Goal: Task Accomplishment & Management: Complete application form

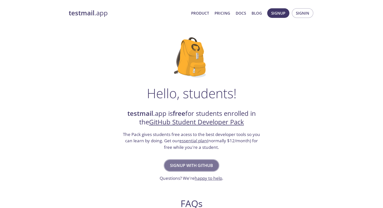
click at [194, 164] on span "Signup with GitHub" at bounding box center [191, 165] width 43 height 7
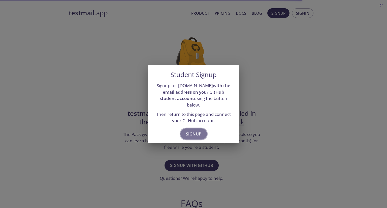
click at [192, 130] on span "Signup" at bounding box center [193, 133] width 15 height 7
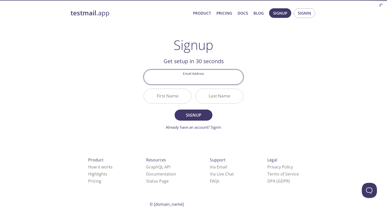
click at [211, 80] on input "Email Address" at bounding box center [193, 77] width 99 height 14
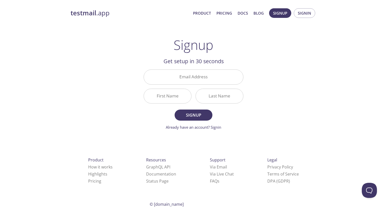
click at [252, 64] on div "testmail .app Product Pricing Docs Blog Signup Signin Signup Get setup in 30 se…" at bounding box center [193, 120] width 258 height 231
click at [205, 79] on input "Email Address" at bounding box center [193, 77] width 99 height 14
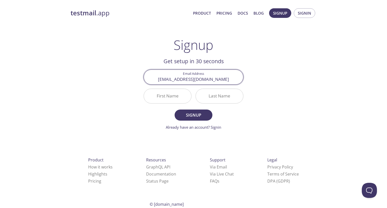
type input "aerananirudh.n@gmail.com"
click at [175, 110] on button "Signup" at bounding box center [194, 115] width 38 height 11
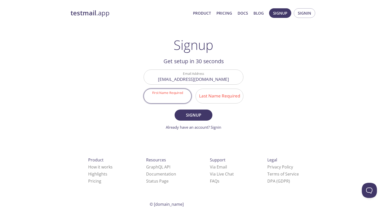
click at [156, 98] on input "First Name Required" at bounding box center [167, 96] width 47 height 14
type input "Anirudh"
type input "Narayan"
click at [194, 115] on span "Signup" at bounding box center [193, 115] width 27 height 7
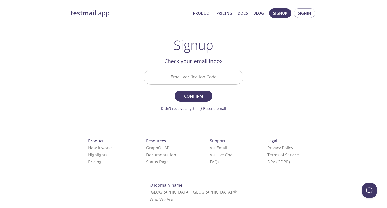
click at [197, 73] on input "Email Verification Code" at bounding box center [193, 77] width 99 height 14
paste input "HHT96UY"
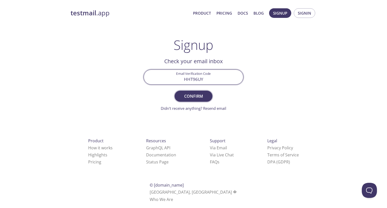
type input "HHT96UY"
click at [194, 97] on span "Confirm" at bounding box center [193, 96] width 27 height 7
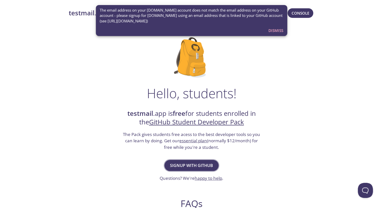
click at [202, 165] on span "Signup with GitHub" at bounding box center [191, 165] width 43 height 7
click at [276, 30] on span "Dismiss" at bounding box center [275, 30] width 15 height 7
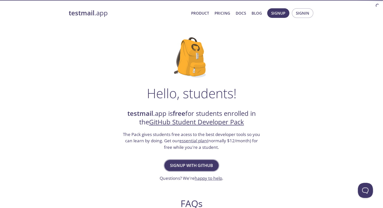
click at [195, 165] on span "Signup with GitHub" at bounding box center [191, 165] width 43 height 7
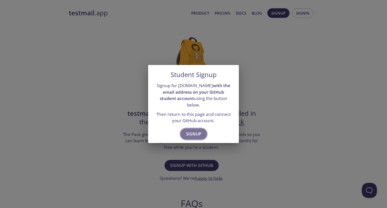
click at [196, 130] on span "Signup" at bounding box center [193, 133] width 15 height 7
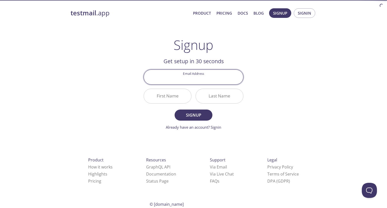
click at [189, 78] on input "Email Address" at bounding box center [193, 77] width 99 height 14
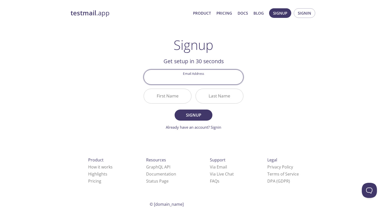
type input "anirudh.22bce7345@vitapstudent.ac.in"
click at [170, 93] on input "First Name" at bounding box center [167, 96] width 47 height 14
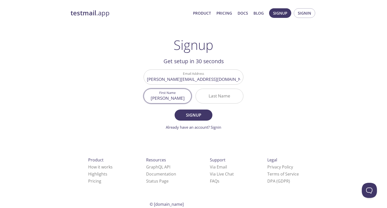
type input "Anirudh"
type input "Aeran"
click at [198, 115] on span "Signup" at bounding box center [193, 115] width 27 height 7
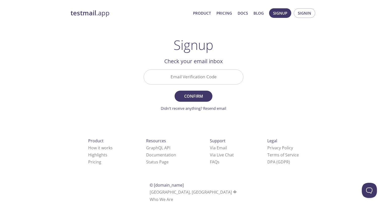
click at [195, 78] on input "Email Verification Code" at bounding box center [193, 77] width 99 height 14
paste input "SHV2EBG"
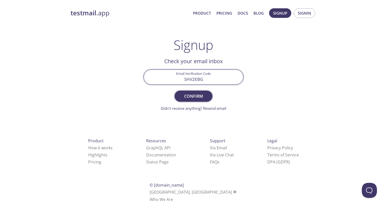
type input "SHV2EBG"
click at [195, 91] on button "Confirm" at bounding box center [194, 96] width 38 height 11
